Goal: Information Seeking & Learning: Find specific fact

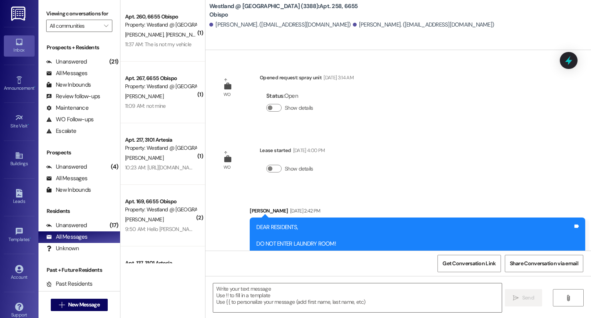
scroll to position [1914, 0]
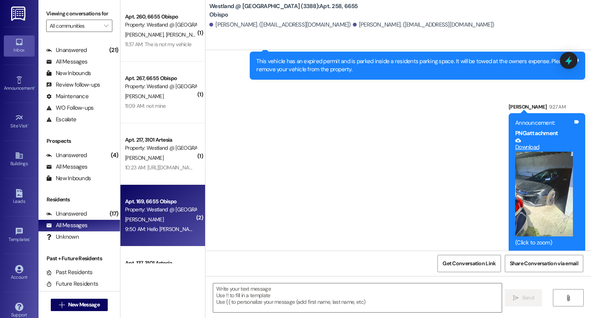
click at [171, 211] on div "Property: Westland @ [GEOGRAPHIC_DATA] (3388)" at bounding box center [160, 209] width 71 height 8
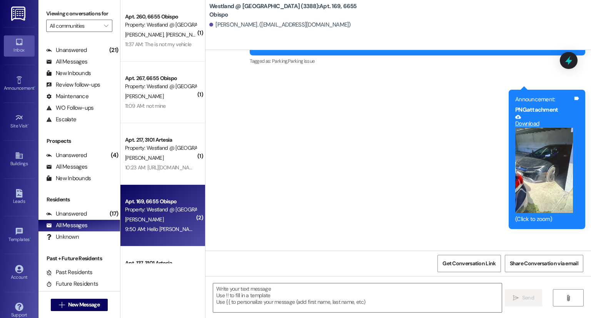
scroll to position [4742, 0]
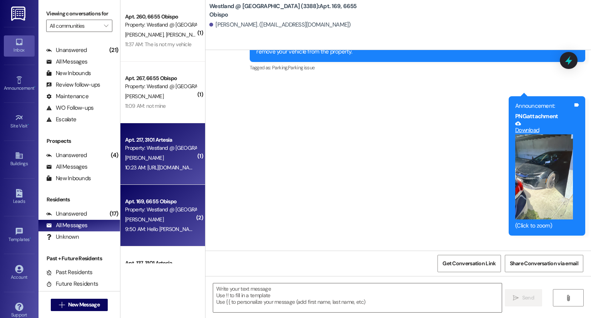
click at [185, 171] on div "10:23 AM: [URL][DOMAIN_NAME] 10:23 AM: [URL][DOMAIN_NAME]" at bounding box center [161, 167] width 72 height 7
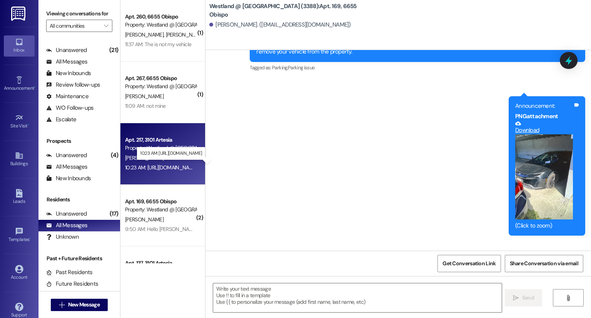
scroll to position [2541, 0]
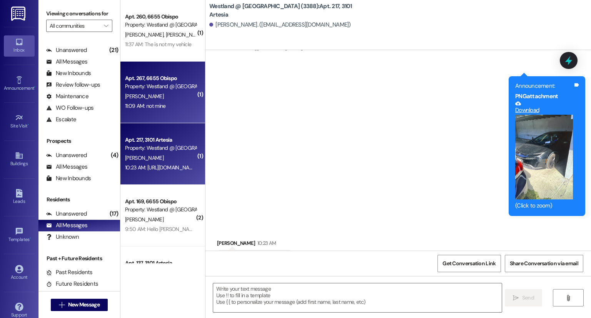
click at [181, 102] on div "11:09 AM: not mine 11:09 AM: not mine" at bounding box center [160, 106] width 73 height 10
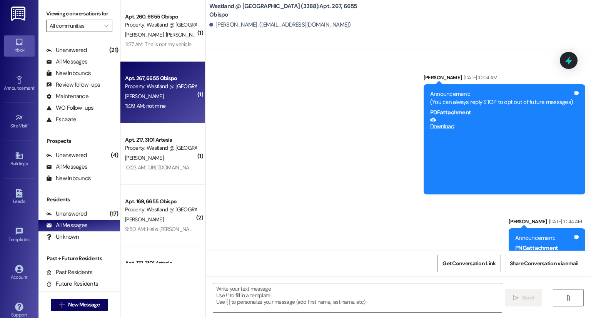
scroll to position [6616, 0]
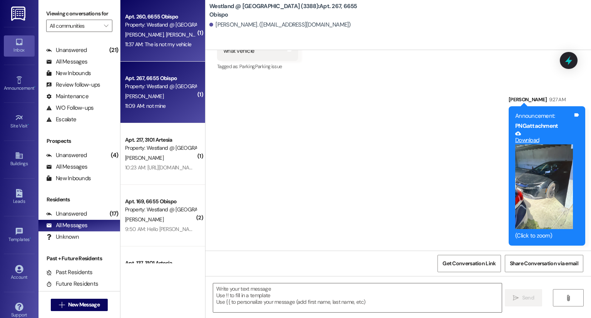
click at [167, 50] on div "Apt. 260, 6655 Obispo Property: Westland @ [GEOGRAPHIC_DATA] (3388) [PERSON_NAM…" at bounding box center [162, 31] width 85 height 62
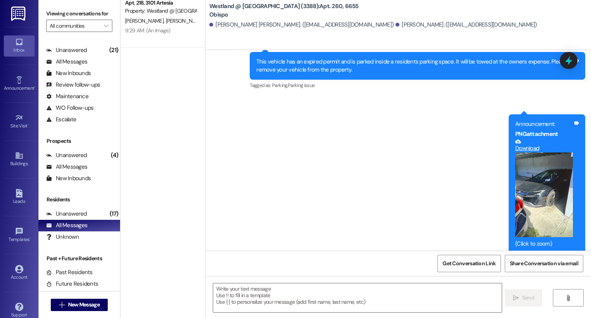
scroll to position [2815, 0]
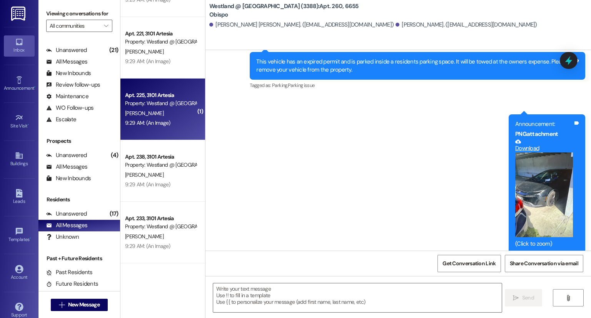
click at [175, 104] on div "Property: Westland @ [GEOGRAPHIC_DATA] (3388)" at bounding box center [160, 103] width 71 height 8
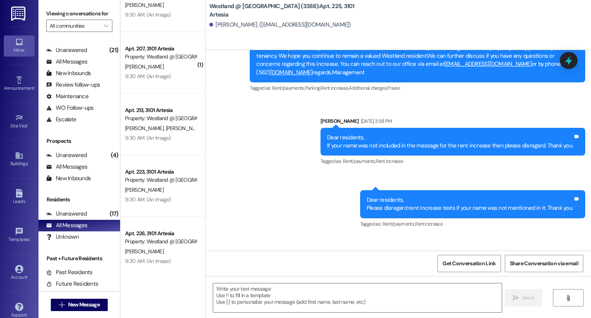
scroll to position [1137, 0]
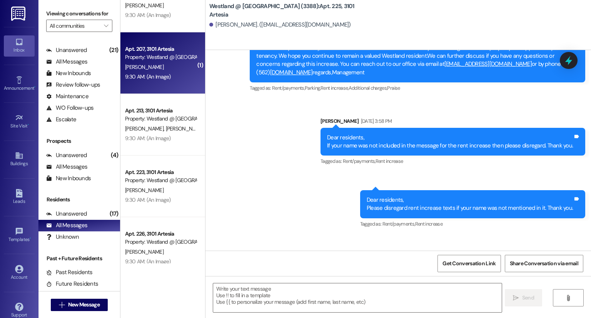
click at [176, 90] on div "Apt. 207, 3101 Artesia Property: Westland @ [GEOGRAPHIC_DATA] (3388) [PERSON_NA…" at bounding box center [162, 63] width 85 height 62
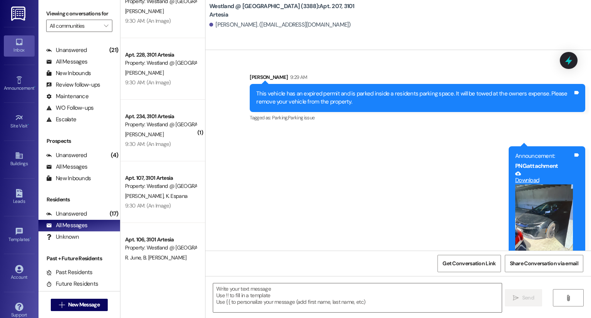
scroll to position [1428, 0]
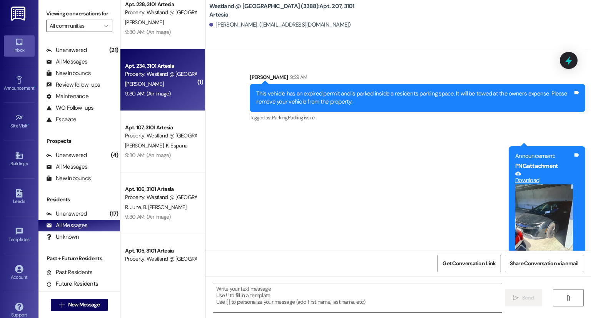
click at [160, 75] on div "Property: Westland @ [GEOGRAPHIC_DATA] (3388)" at bounding box center [160, 74] width 71 height 8
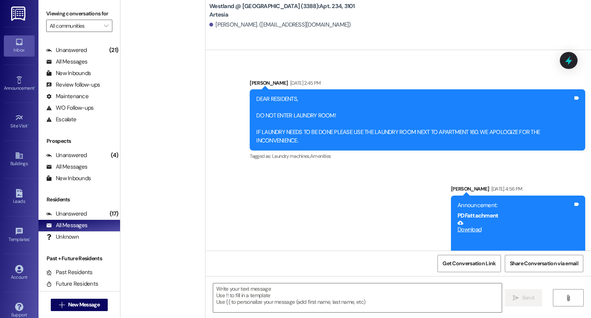
scroll to position [0, 0]
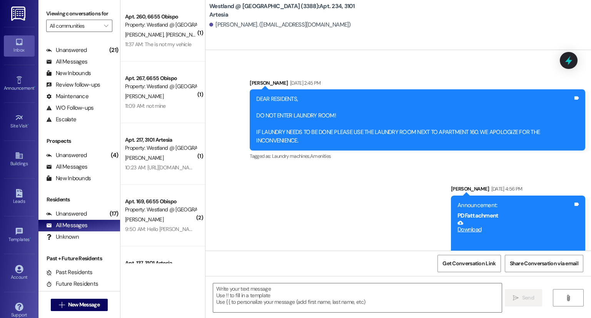
click at [177, 103] on div "11:09 AM: not mine 11:09 AM: not mine" at bounding box center [160, 106] width 73 height 10
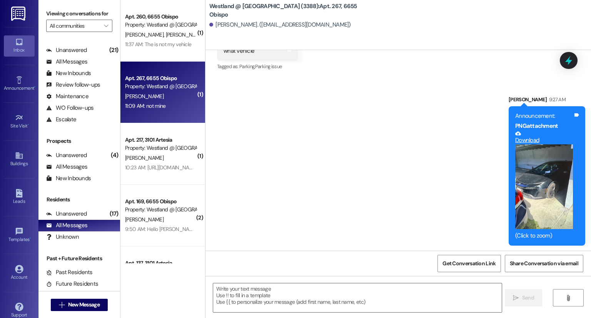
scroll to position [6616, 0]
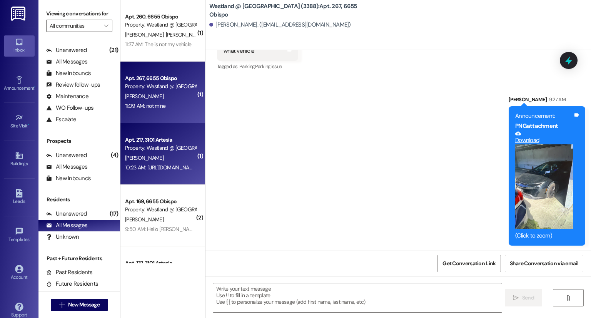
click at [167, 138] on div "Apt. 217, 3101 Artesia" at bounding box center [160, 140] width 71 height 8
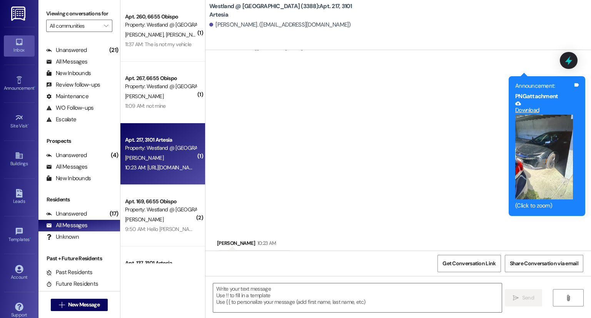
scroll to position [2541, 0]
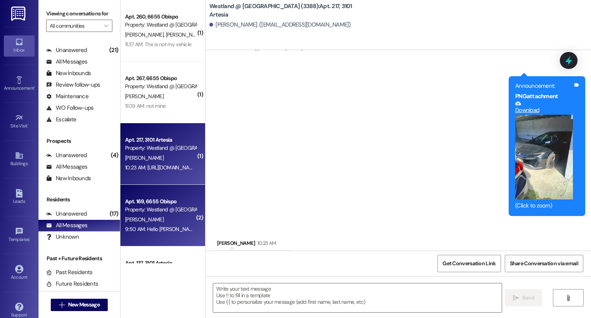
click at [135, 204] on div "Apt. 169, 6655 Obispo" at bounding box center [160, 201] width 71 height 8
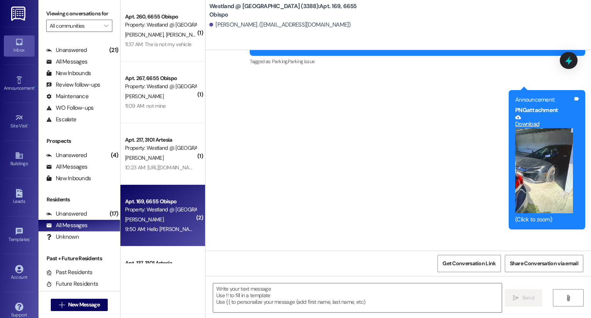
scroll to position [4748, 0]
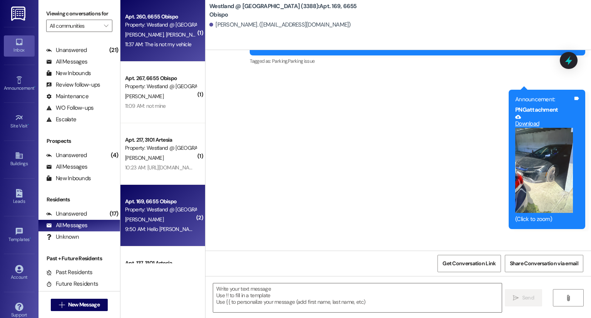
click at [174, 12] on div "Apt. 260, 6655 Obispo Property: Westland @ [GEOGRAPHIC_DATA] (3388)" at bounding box center [160, 21] width 73 height 18
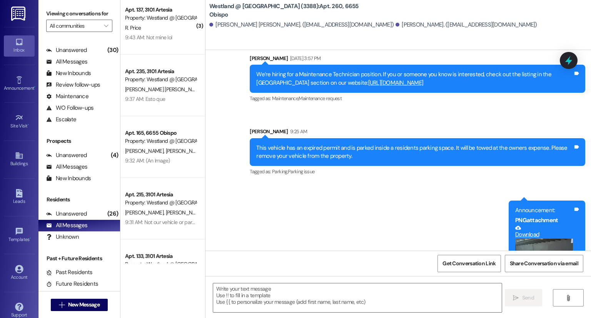
scroll to position [11829, 0]
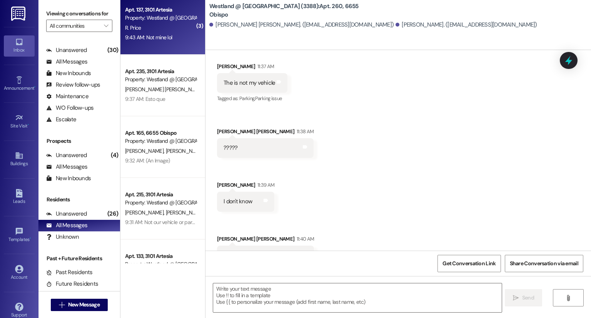
click at [154, 23] on div "R. Price" at bounding box center [160, 28] width 73 height 10
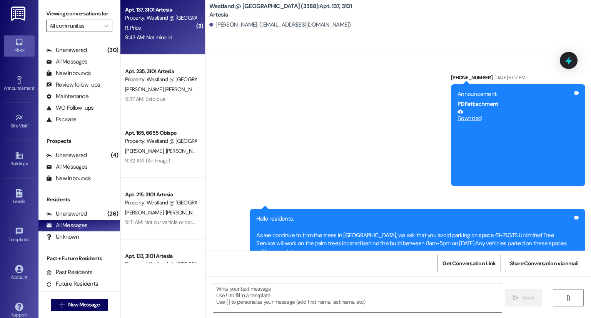
scroll to position [4465, 0]
